Goal: Information Seeking & Learning: Understand process/instructions

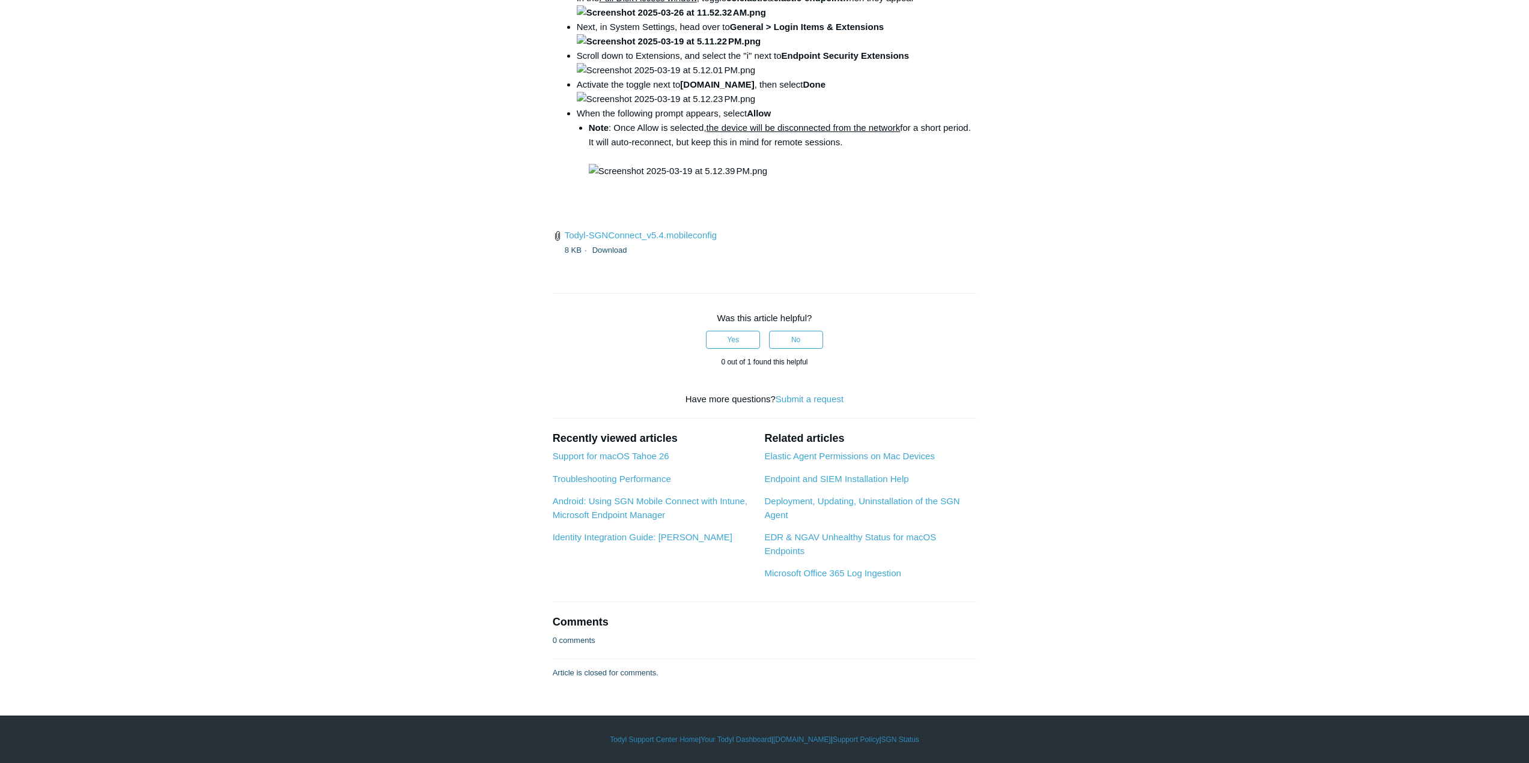
scroll to position [1922, 0]
drag, startPoint x: 686, startPoint y: 388, endPoint x: 1142, endPoint y: 404, distance: 455.5
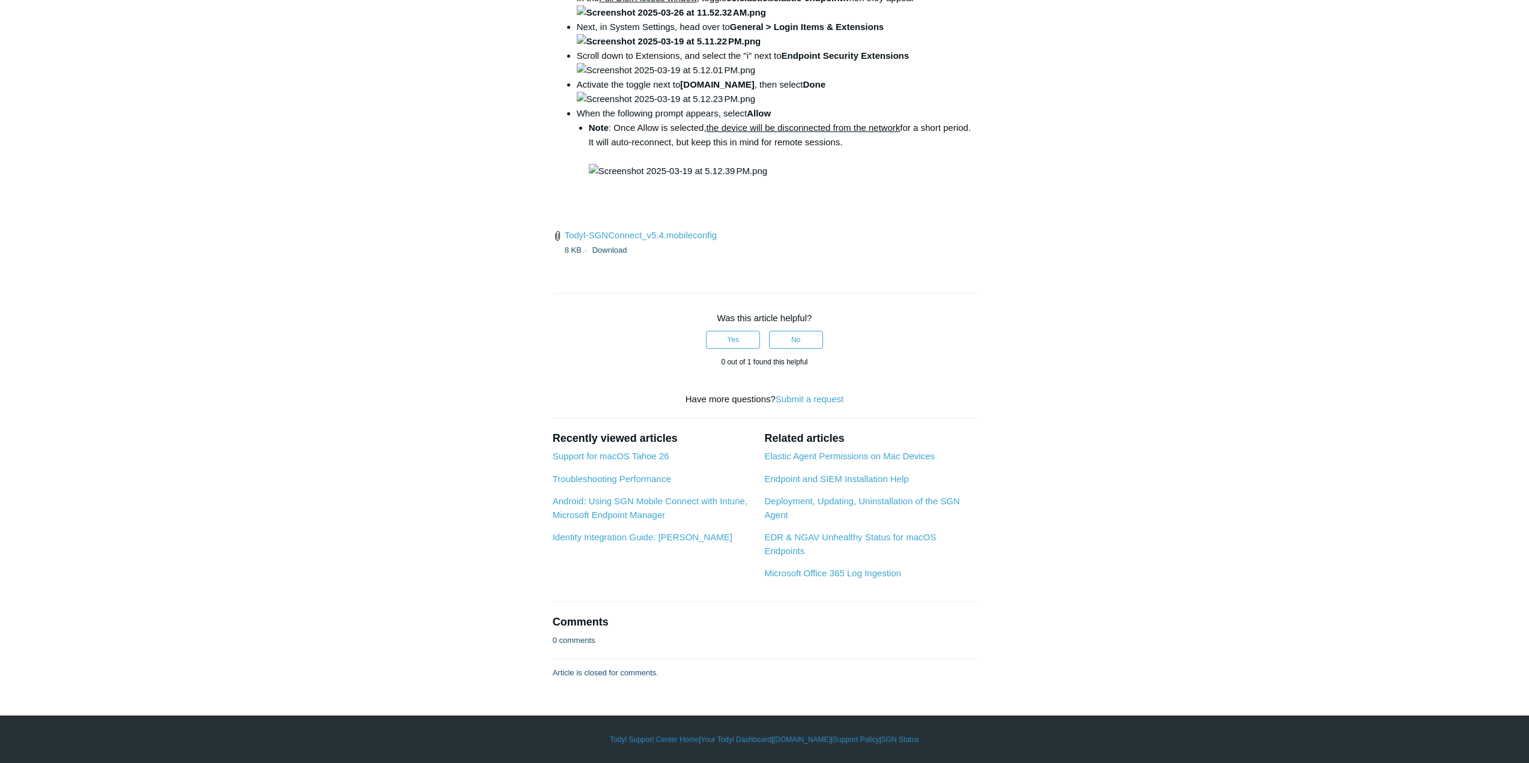
scroll to position [3243, 0]
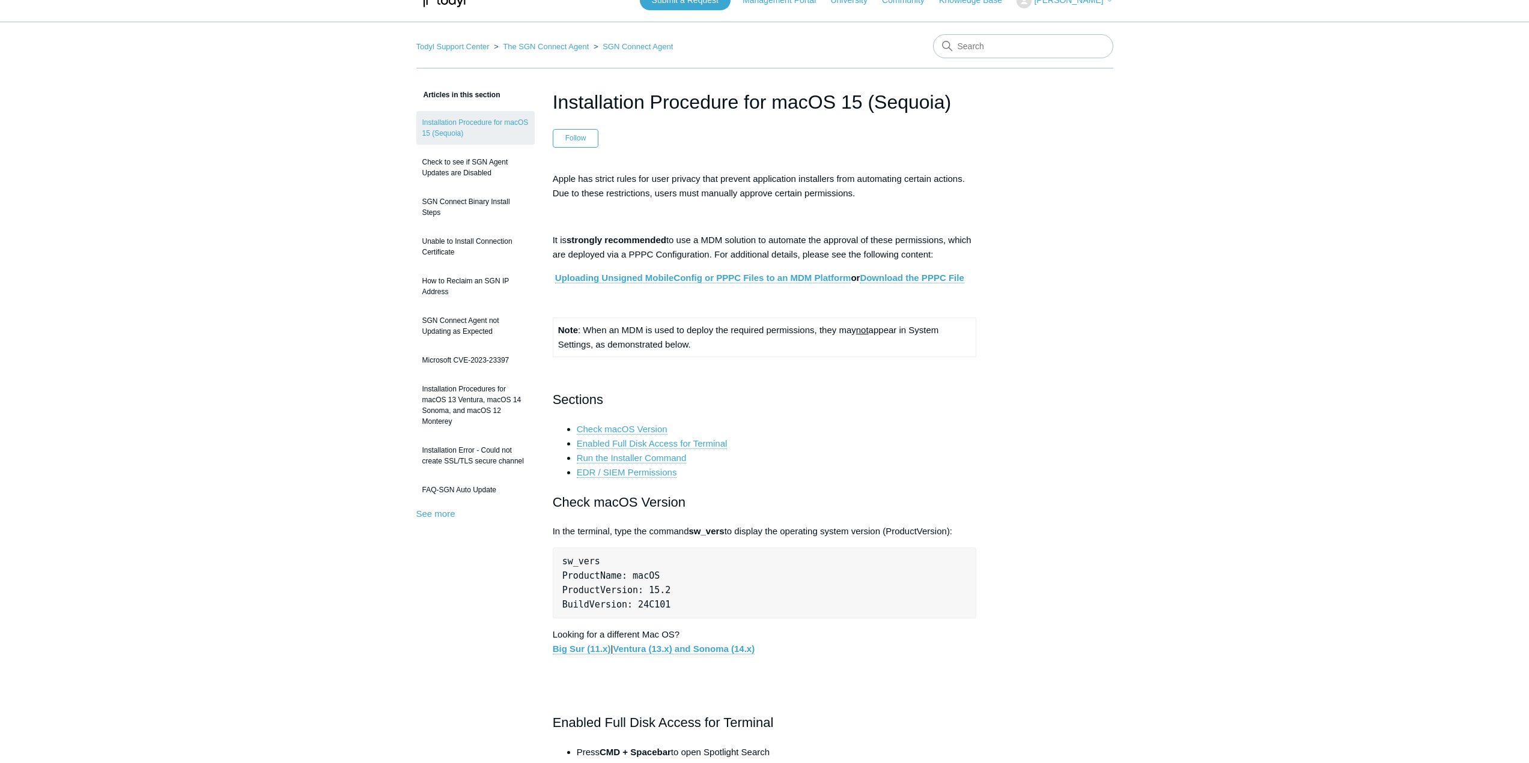
scroll to position [0, 0]
